Goal: Find specific page/section: Find specific page/section

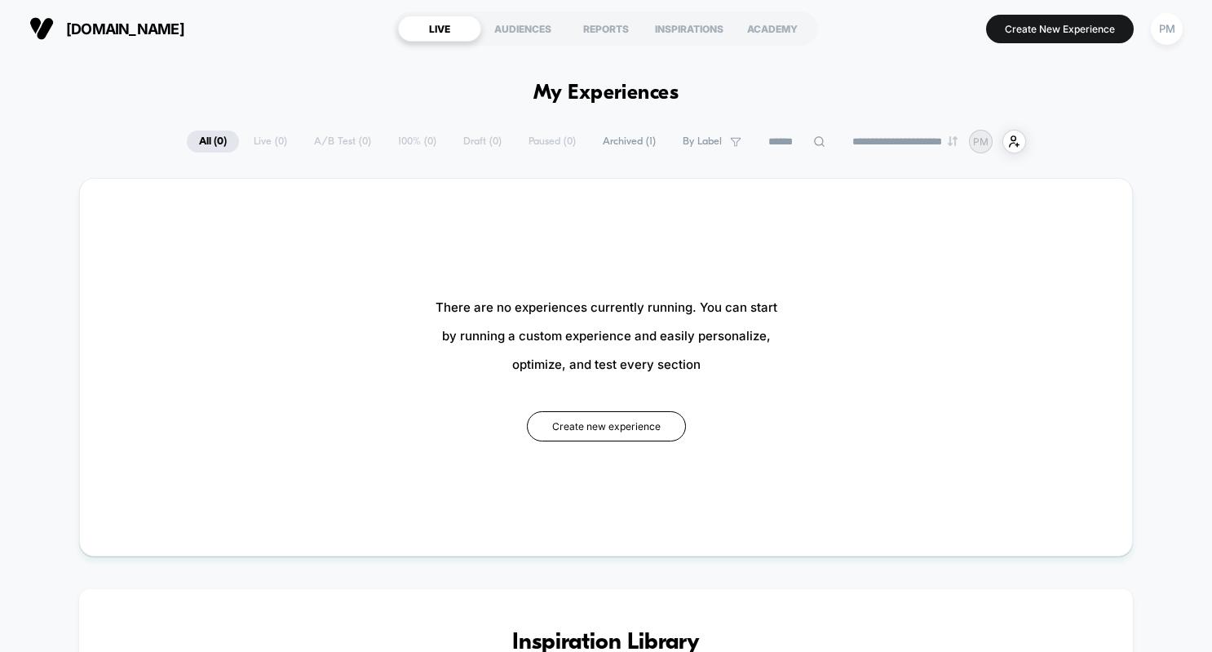
click at [621, 143] on span "Archived ( 1 )" at bounding box center [630, 142] width 78 height 22
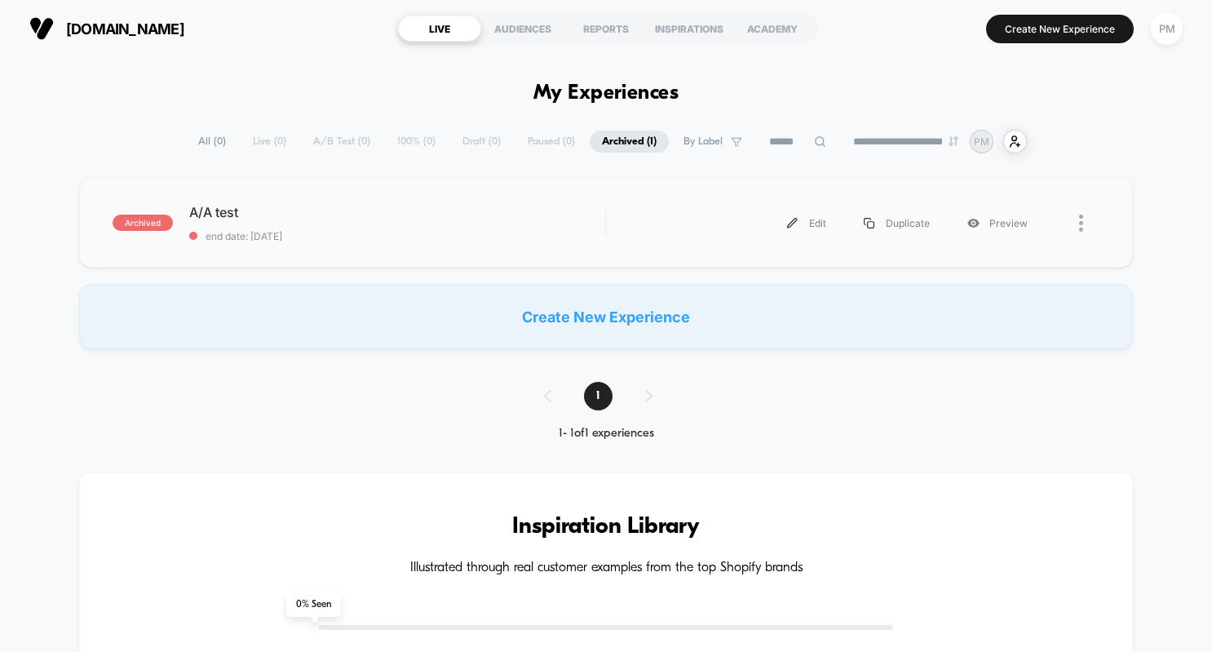
click at [1079, 223] on div at bounding box center [1073, 223] width 53 height 37
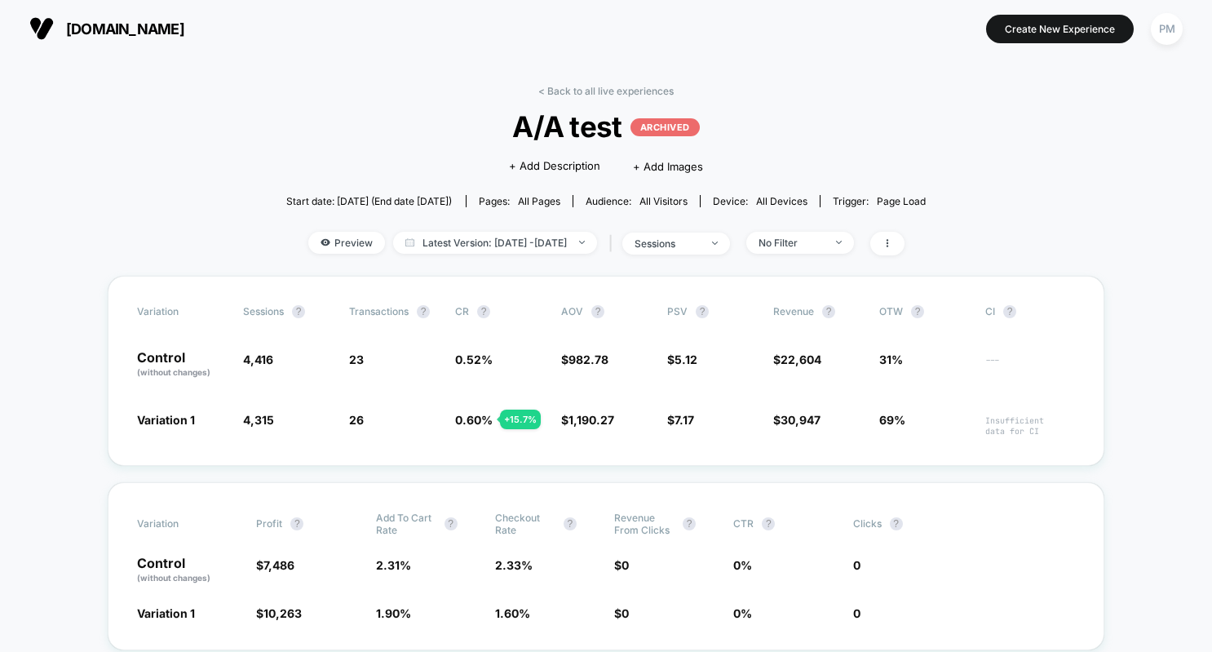
click at [140, 22] on span "[DOMAIN_NAME]" at bounding box center [125, 28] width 118 height 17
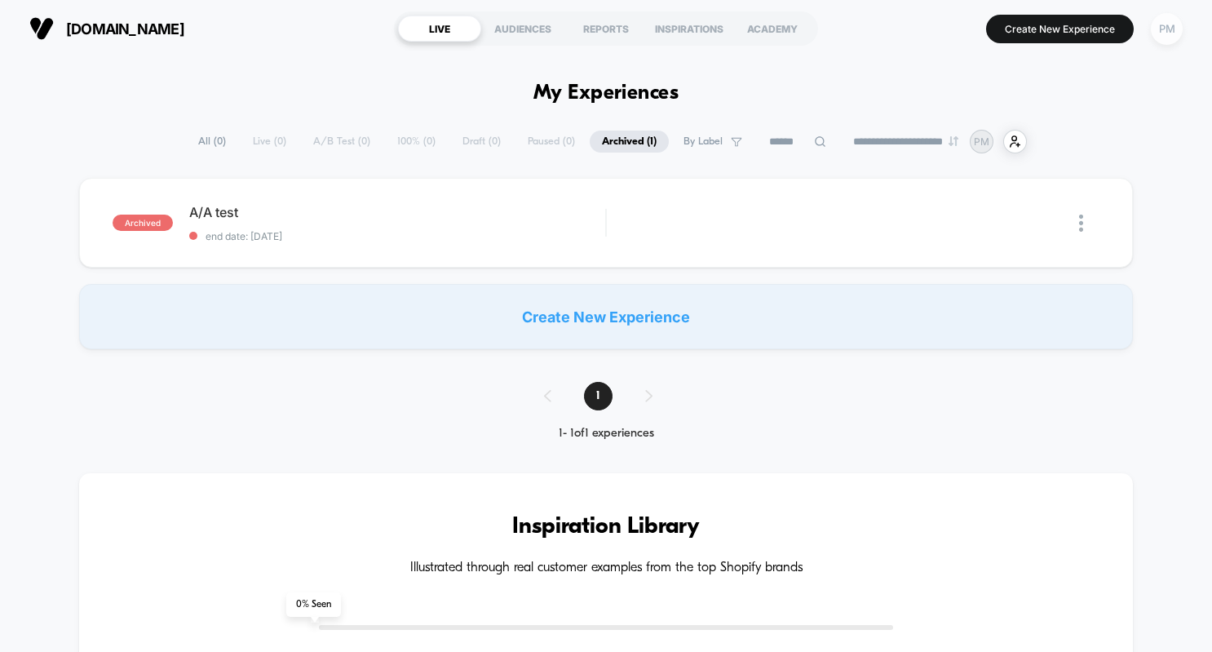
click at [1167, 23] on div "PM" at bounding box center [1167, 29] width 32 height 32
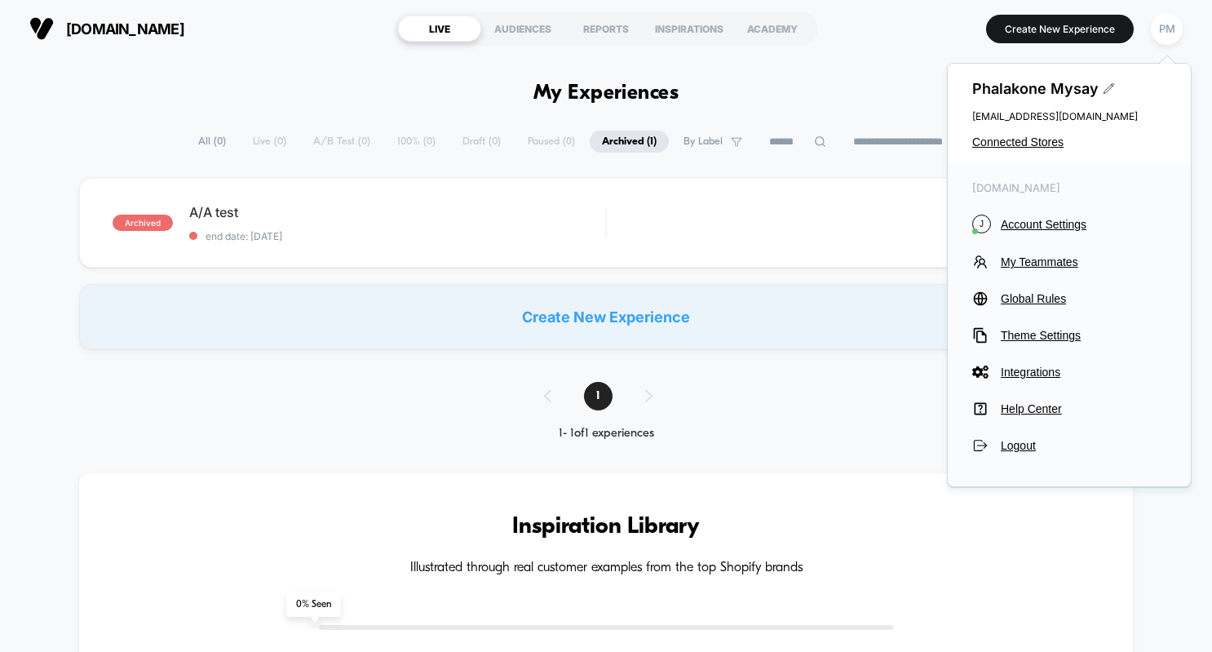
click at [1110, 91] on icon at bounding box center [1109, 88] width 12 height 12
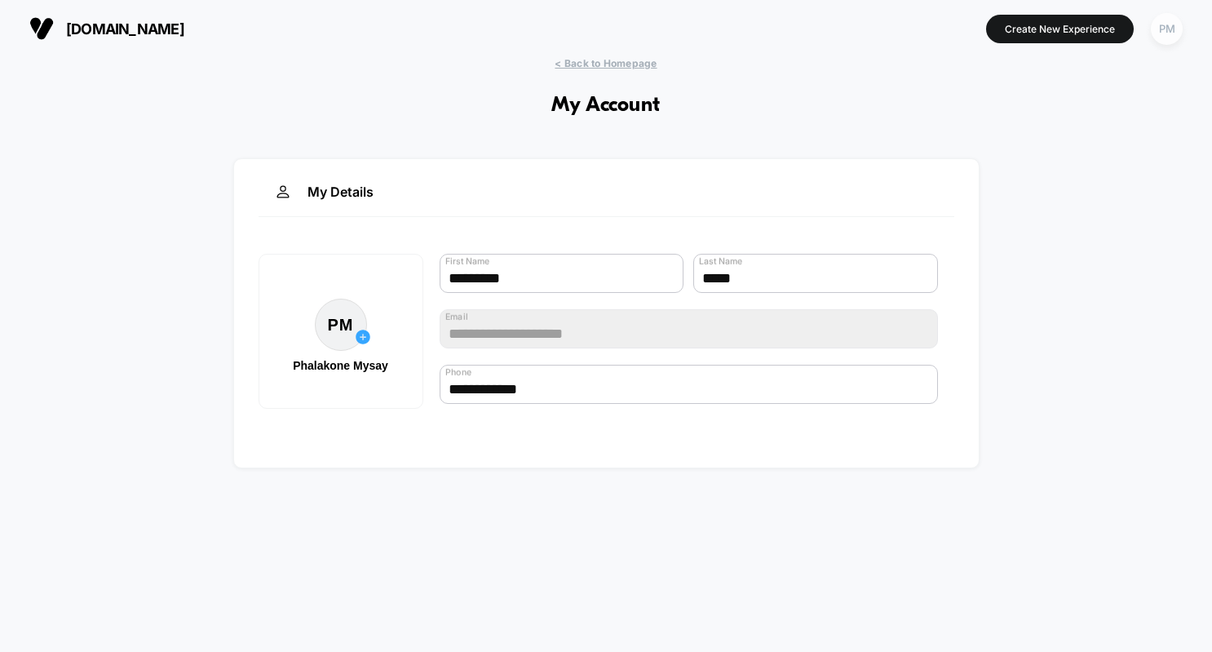
click at [1163, 26] on div "PM" at bounding box center [1167, 29] width 32 height 32
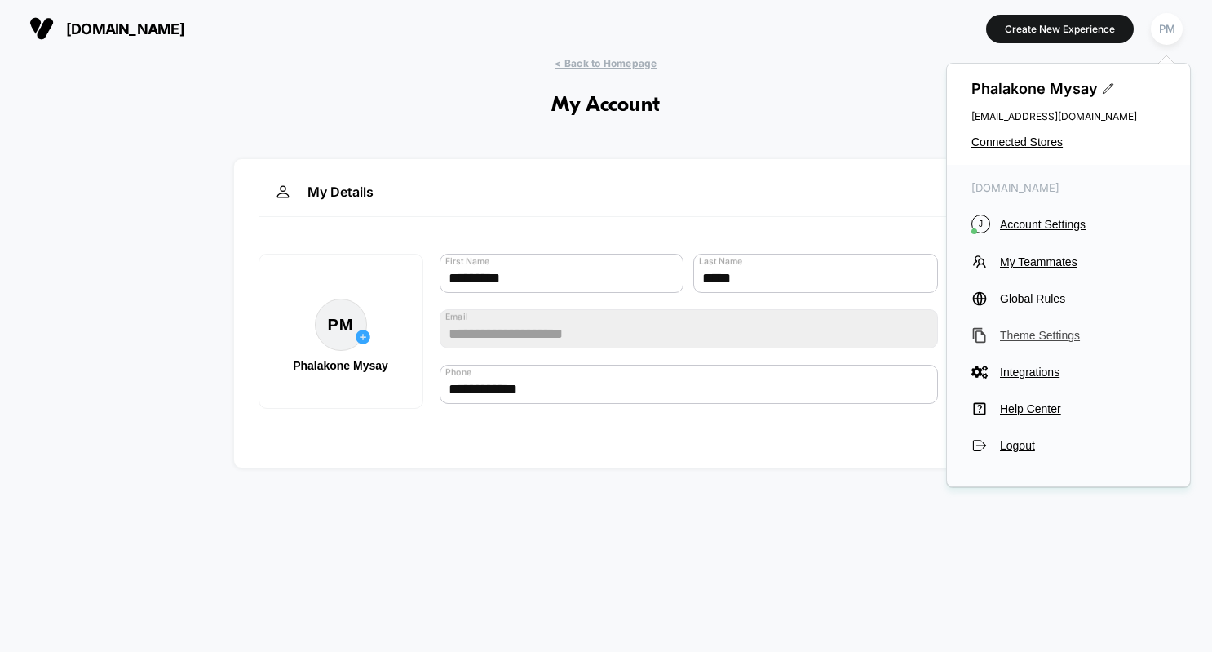
click at [1028, 340] on span "Theme Settings" at bounding box center [1083, 335] width 166 height 13
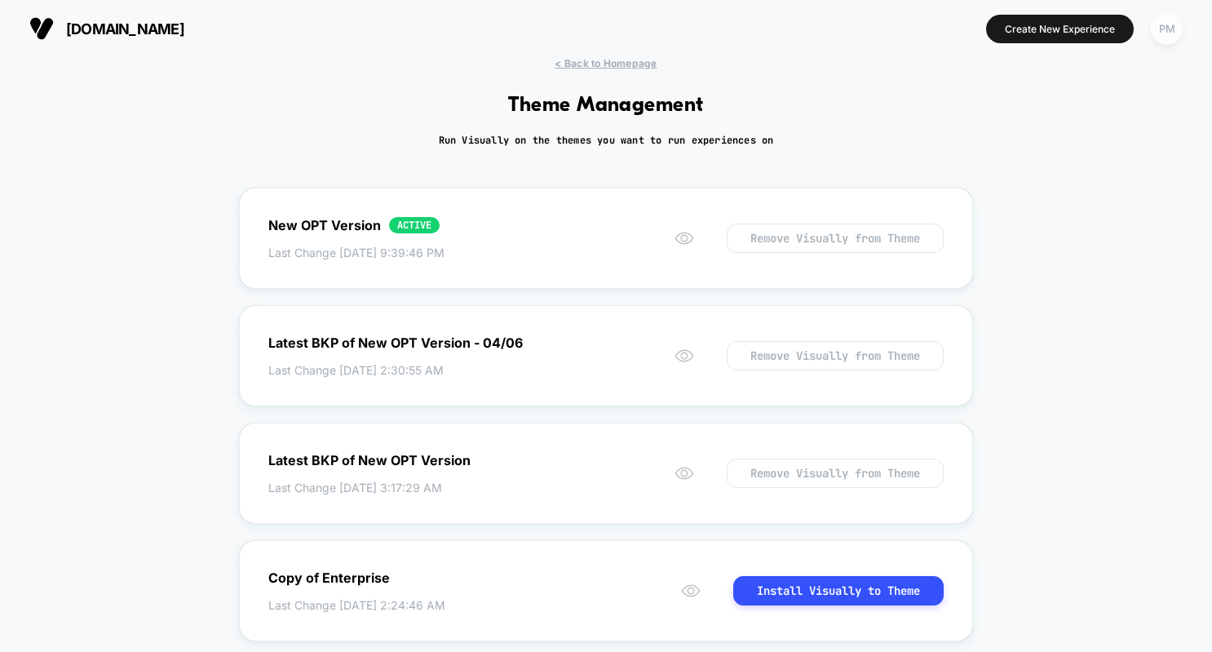
click at [1172, 30] on div "PM" at bounding box center [1167, 29] width 32 height 32
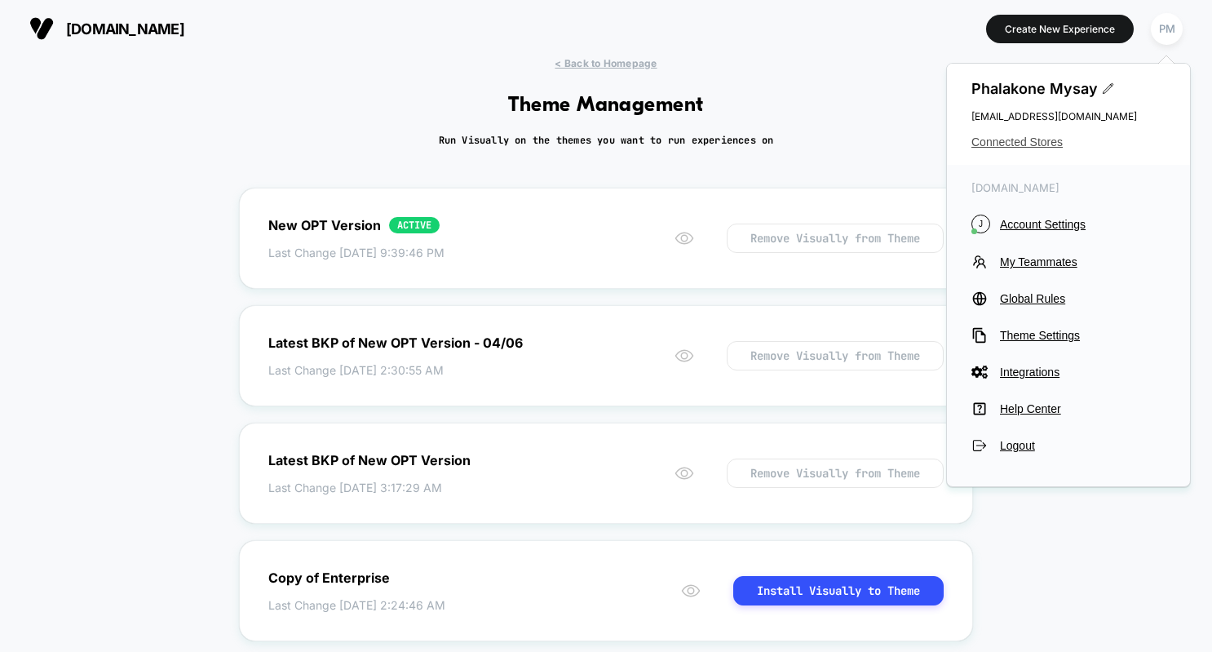
click at [1048, 143] on span "Connected Stores" at bounding box center [1069, 141] width 194 height 13
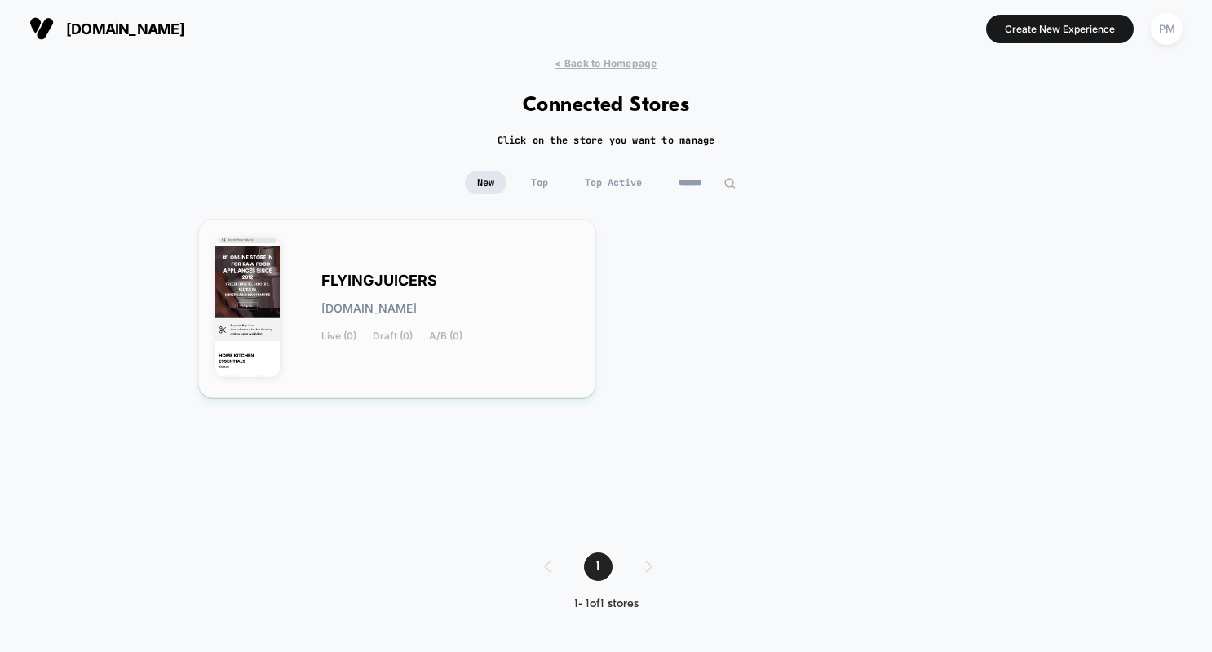
click at [525, 253] on div "FLYINGJUICERS [DOMAIN_NAME] Live (0) Draft (0) A/B (0)" at bounding box center [397, 308] width 364 height 145
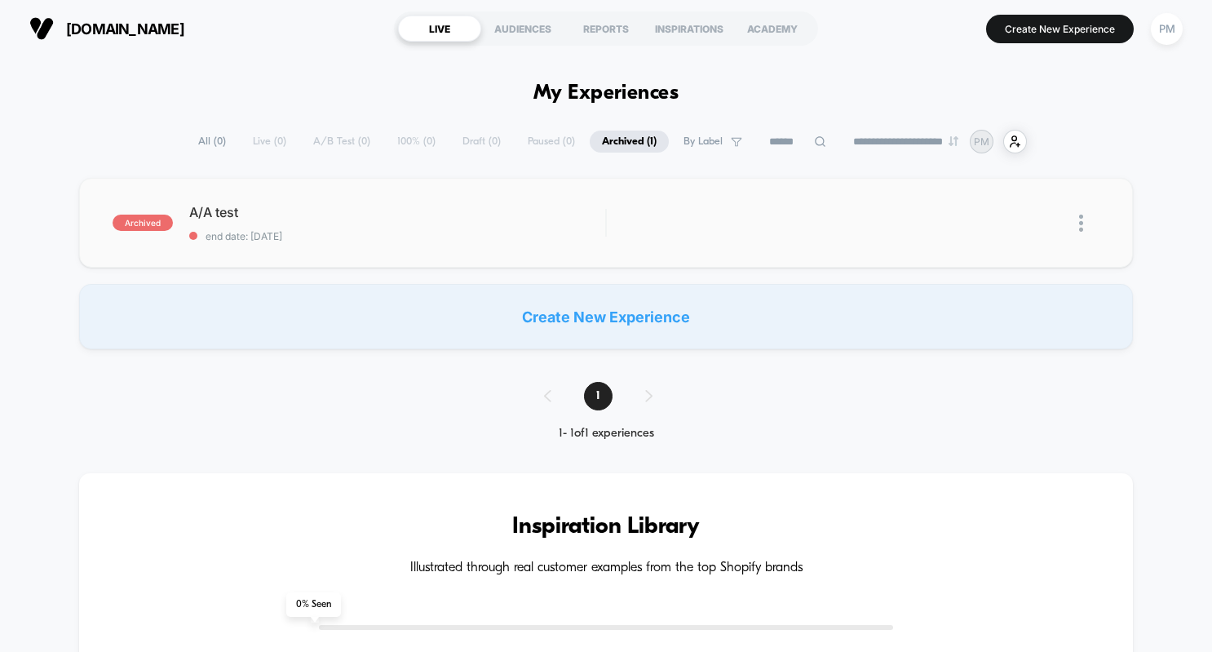
click at [1083, 223] on img at bounding box center [1081, 223] width 4 height 17
